Goal: Transaction & Acquisition: Book appointment/travel/reservation

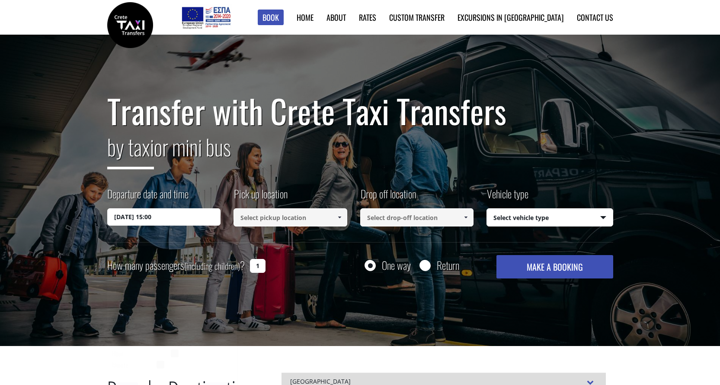
click at [183, 218] on input "14/10/2025 15:00" at bounding box center [164, 216] width 114 height 17
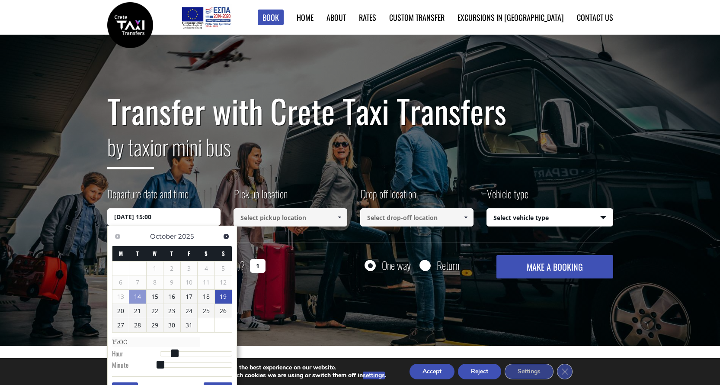
click at [223, 296] on link "19" at bounding box center [223, 296] width 17 height 14
click at [166, 216] on input "19/10/2025 00:00" at bounding box center [164, 216] width 114 height 17
type input "19/10/2025 06:00"
type input "06:00"
click at [178, 355] on div at bounding box center [196, 354] width 72 height 5
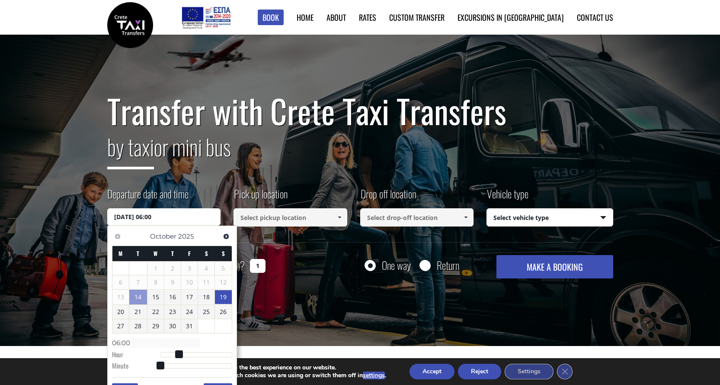
type input "19/10/2025 11:00"
type input "11:00"
click at [194, 353] on div at bounding box center [196, 354] width 72 height 5
type input "19/10/2025 14:00"
type input "14:00"
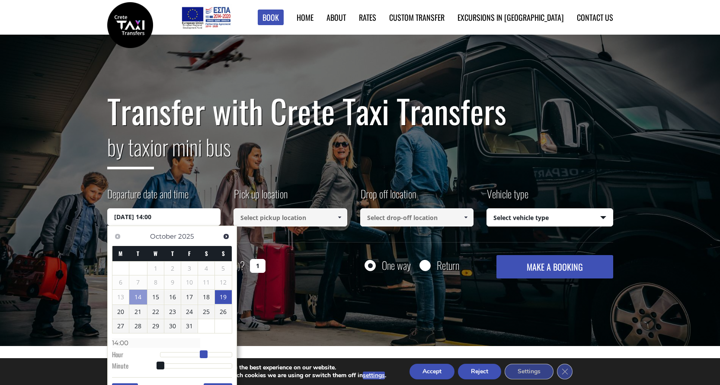
click at [204, 356] on div at bounding box center [196, 354] width 72 height 5
type input "19/10/2025 12:00"
type input "12:00"
click at [197, 354] on div at bounding box center [196, 354] width 72 height 5
type input "19/10/2025 13:00"
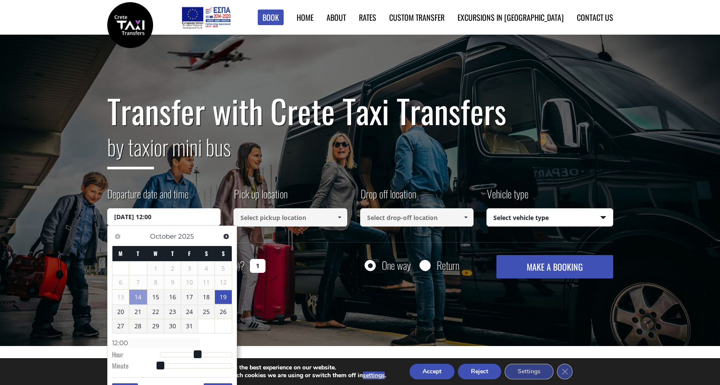
type input "13:00"
click at [202, 354] on div at bounding box center [196, 354] width 72 height 5
click at [340, 219] on span at bounding box center [339, 217] width 7 height 7
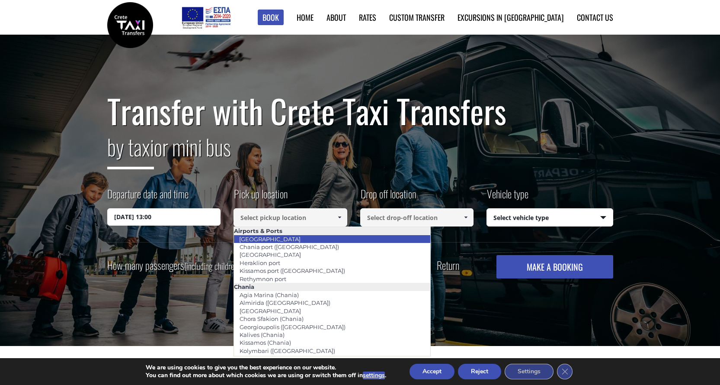
click at [280, 240] on link "[GEOGRAPHIC_DATA]" at bounding box center [270, 239] width 73 height 12
type input "[GEOGRAPHIC_DATA]"
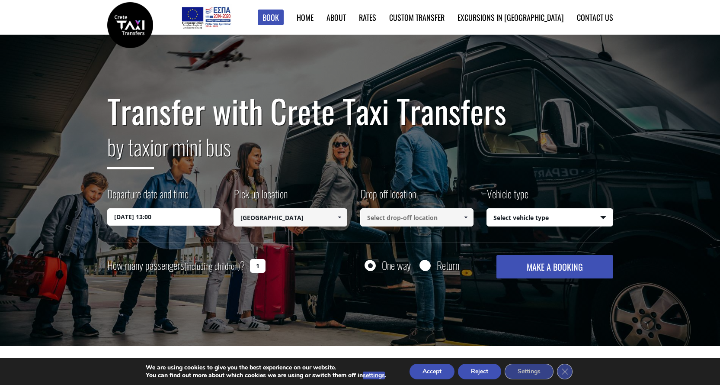
click at [467, 219] on span at bounding box center [466, 217] width 7 height 7
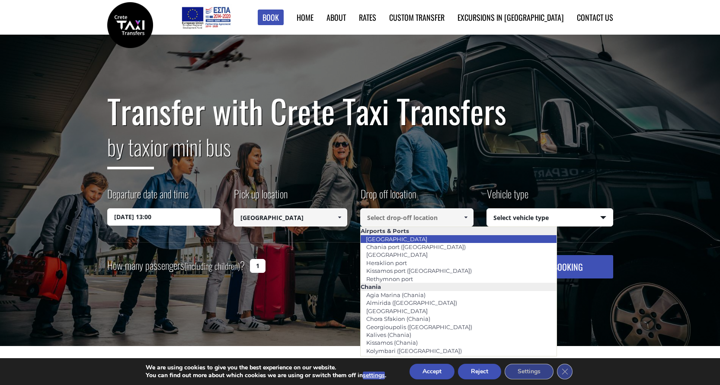
click at [402, 241] on link "[GEOGRAPHIC_DATA]" at bounding box center [396, 239] width 73 height 12
type input "[GEOGRAPHIC_DATA]"
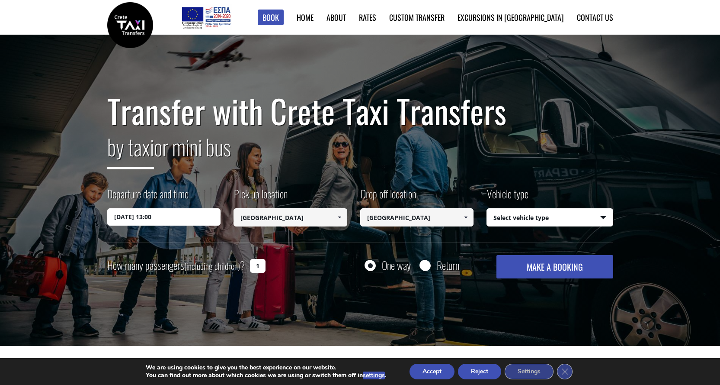
click at [341, 219] on span at bounding box center [339, 217] width 7 height 7
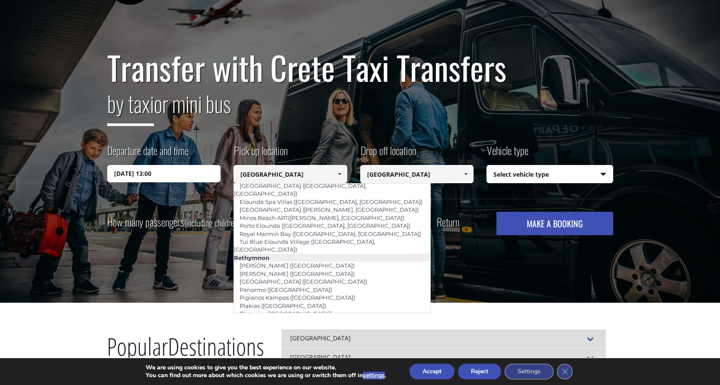
scroll to position [1363, 0]
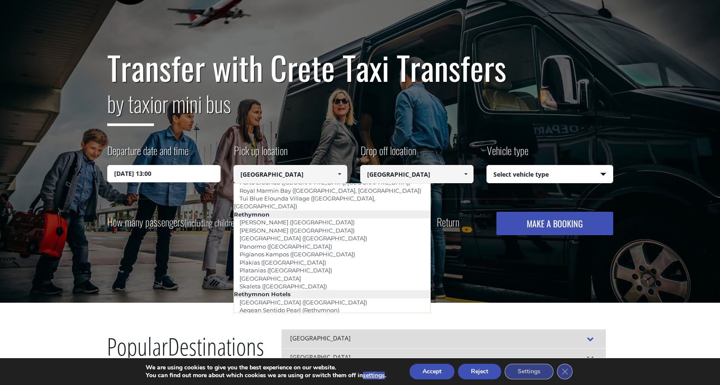
type input "Brascos ([GEOGRAPHIC_DATA])"
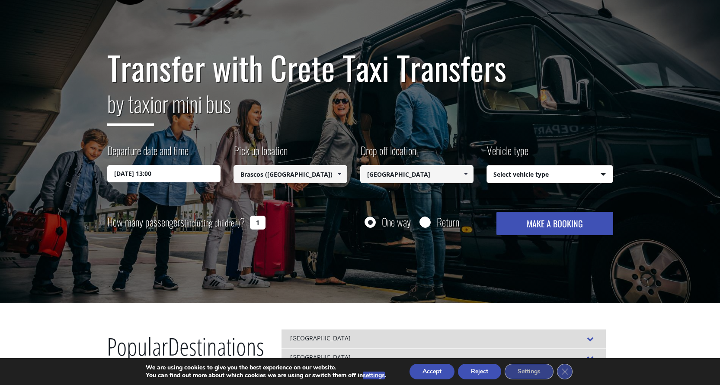
click at [602, 171] on select "Select vehicle type Taxi (4 passengers) Mercedes E Class Mini Van (7 passengers…" at bounding box center [550, 174] width 126 height 18
select select "540"
click at [487, 165] on select "Select vehicle type Taxi (4 passengers) Mercedes E Class Mini Van (7 passengers…" at bounding box center [550, 174] width 126 height 18
click at [551, 221] on button "MAKE A BOOKING" at bounding box center [555, 223] width 116 height 23
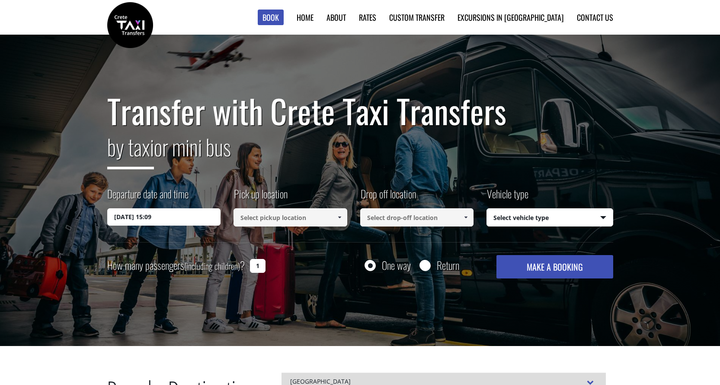
select select "540"
